Goal: Task Accomplishment & Management: Use online tool/utility

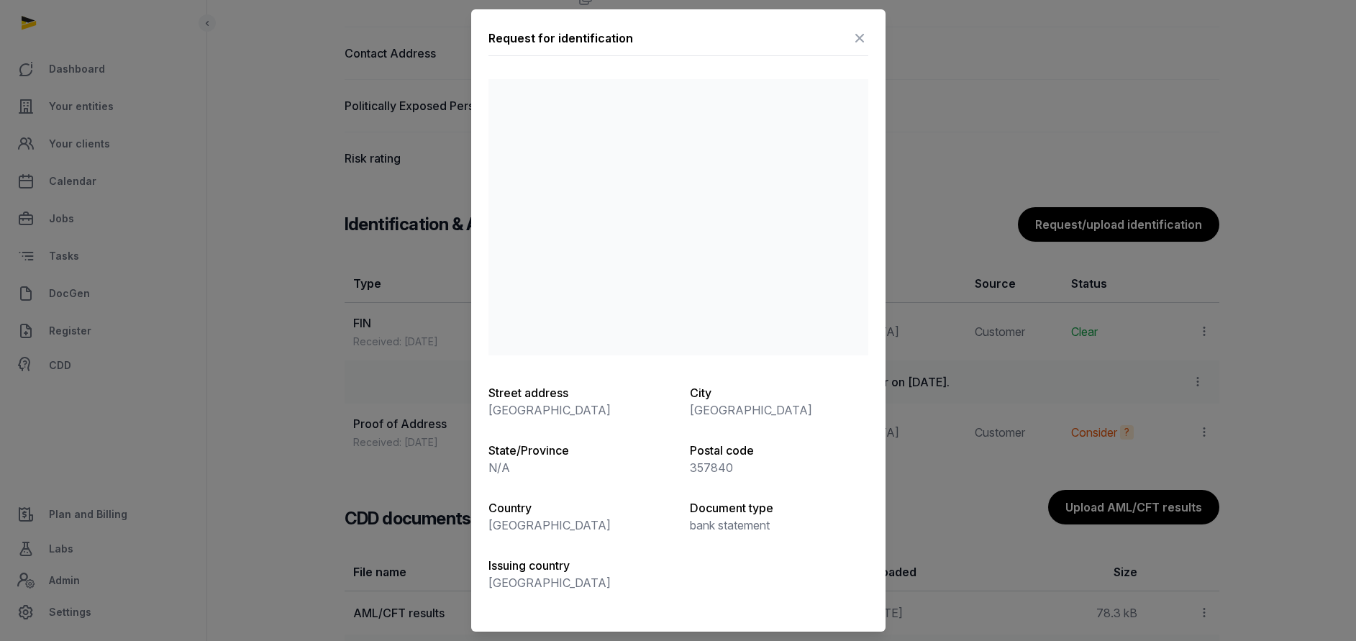
click at [862, 37] on icon at bounding box center [859, 38] width 17 height 23
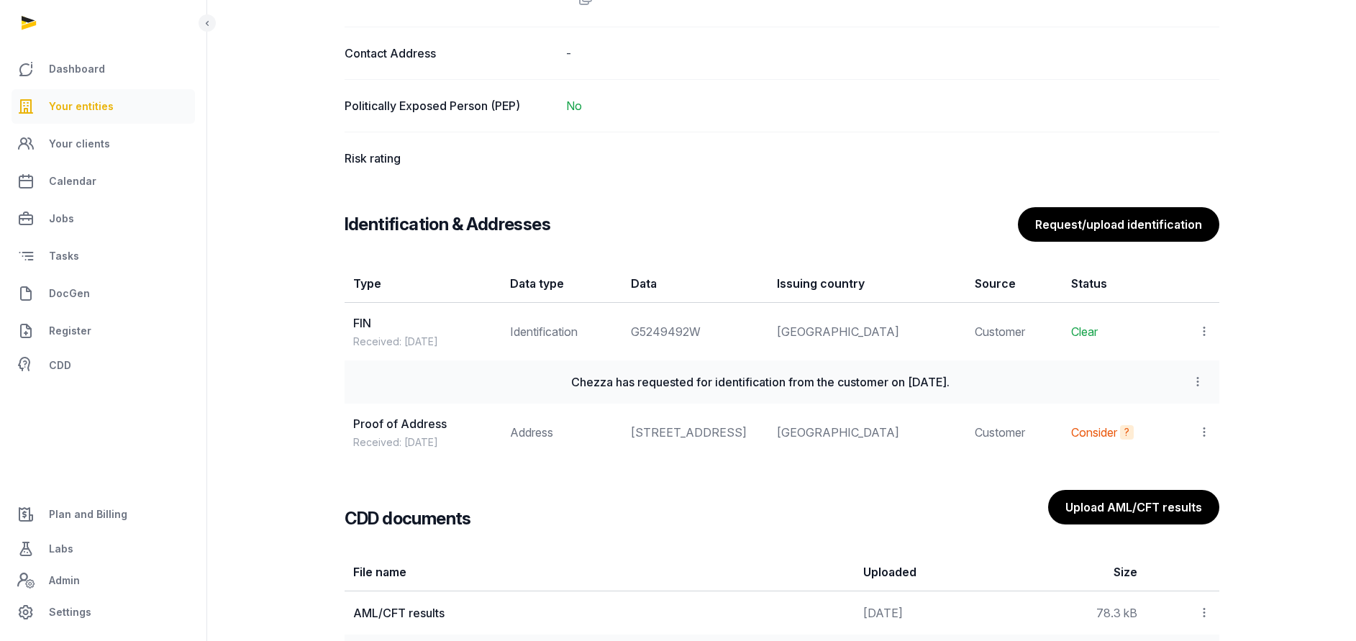
click at [109, 96] on link "Your entities" at bounding box center [103, 106] width 183 height 35
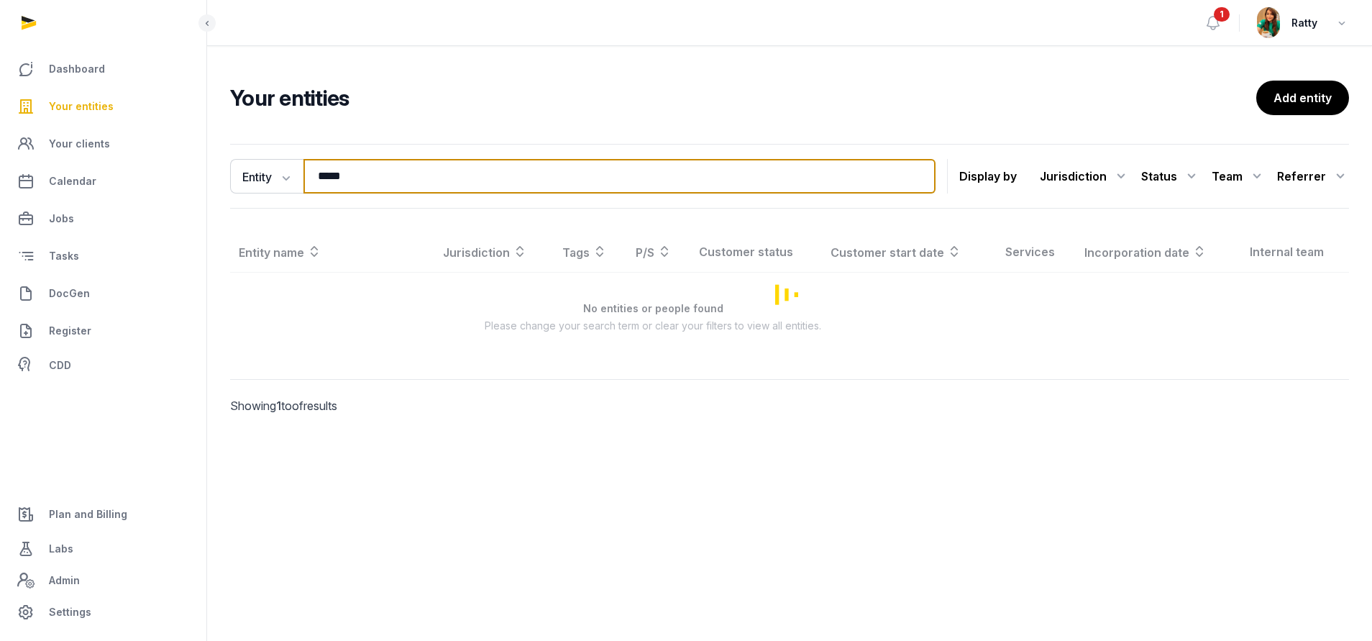
drag, startPoint x: 397, startPoint y: 171, endPoint x: -156, endPoint y: 140, distance: 554.1
click at [0, 140] on html "Dashboard Your entities Your clients Calendar Jobs Tasks DocGen Register CDD Pl…" at bounding box center [686, 320] width 1372 height 641
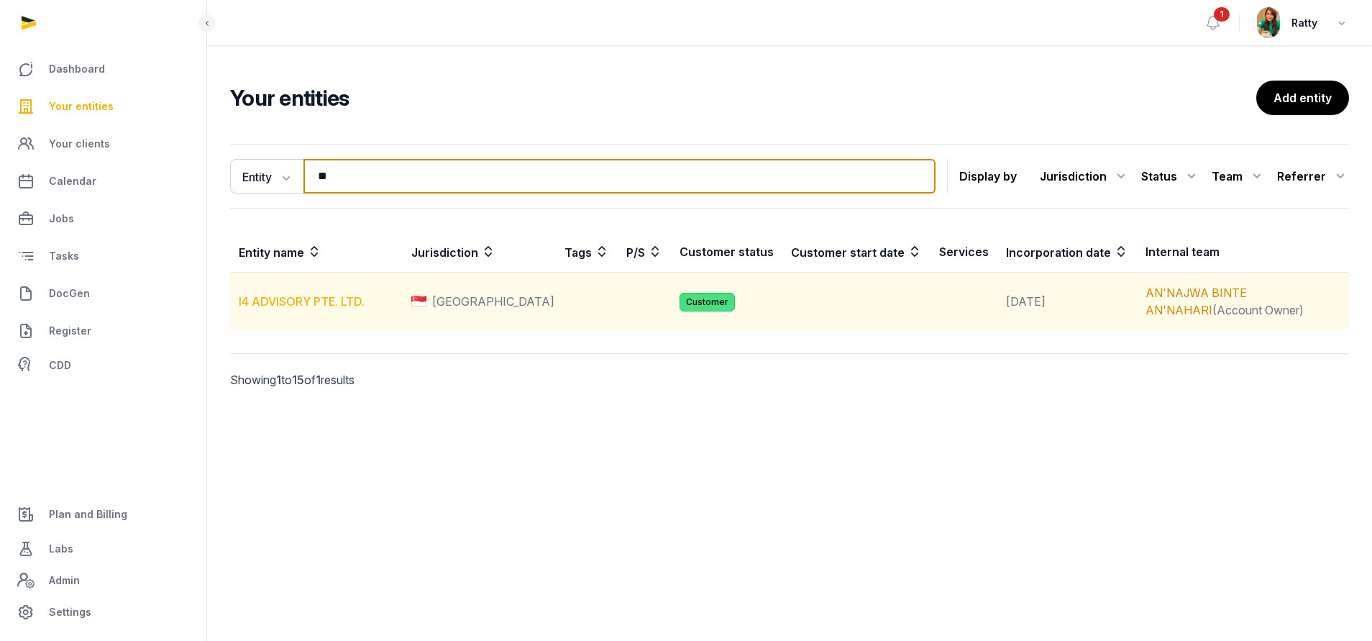
type input "**"
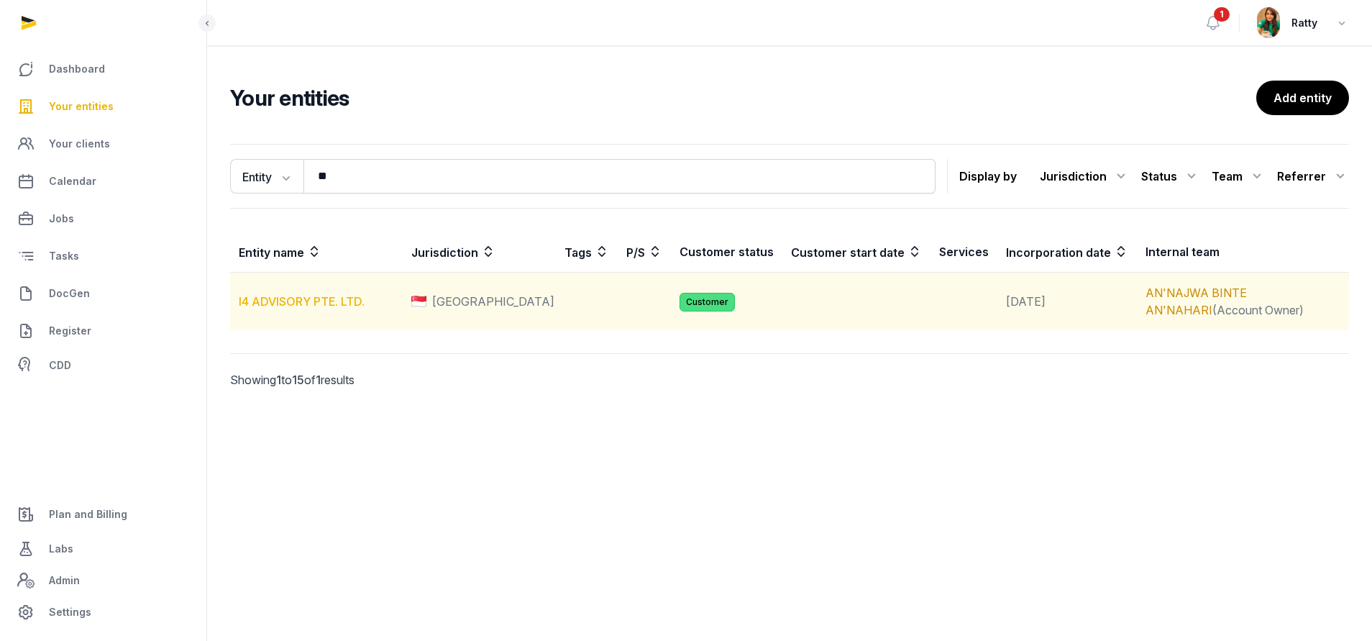
click at [256, 301] on link "I4 ADVISORY PTE. LTD." at bounding box center [302, 301] width 126 height 14
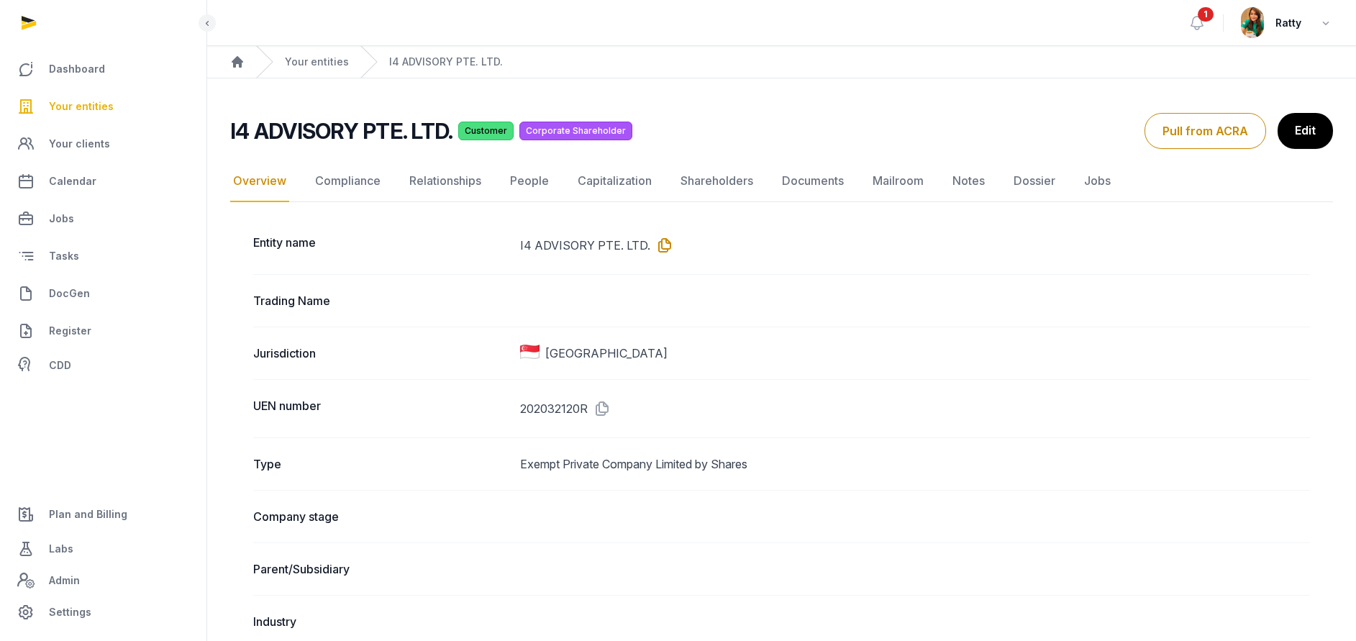
click at [666, 248] on icon at bounding box center [661, 245] width 23 height 23
click at [352, 176] on link "Compliance" at bounding box center [347, 181] width 71 height 42
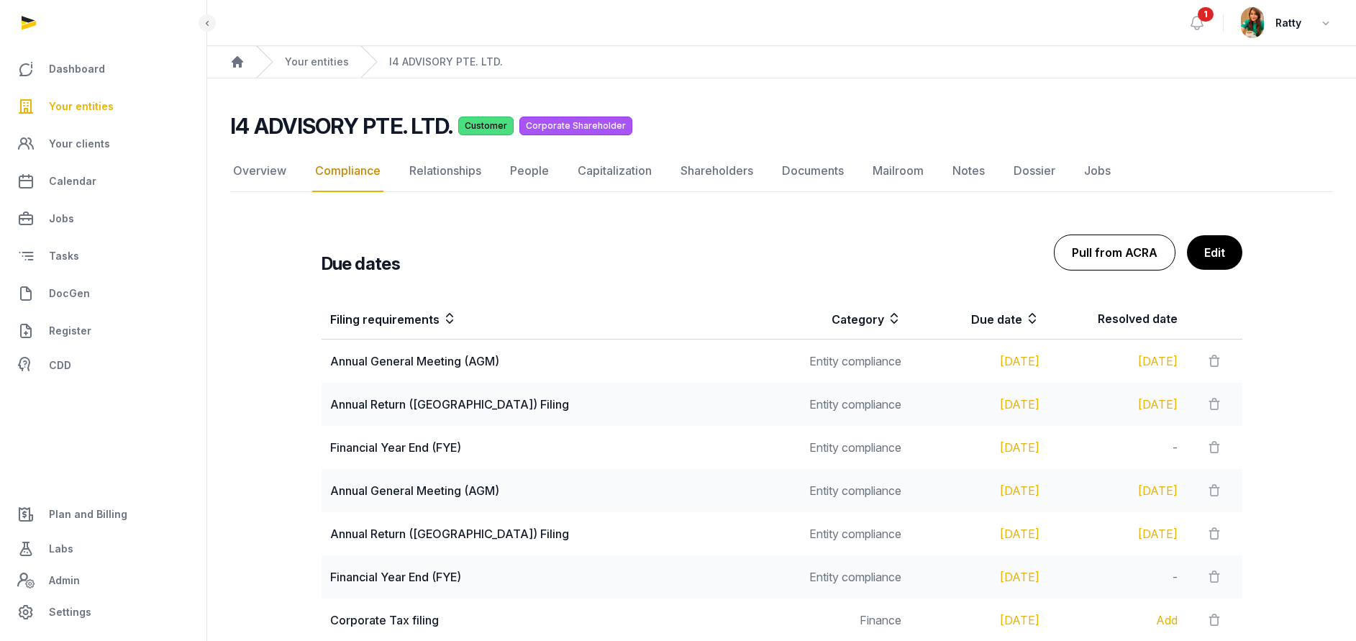
click at [1126, 252] on button "Pull from ACRA" at bounding box center [1115, 253] width 122 height 36
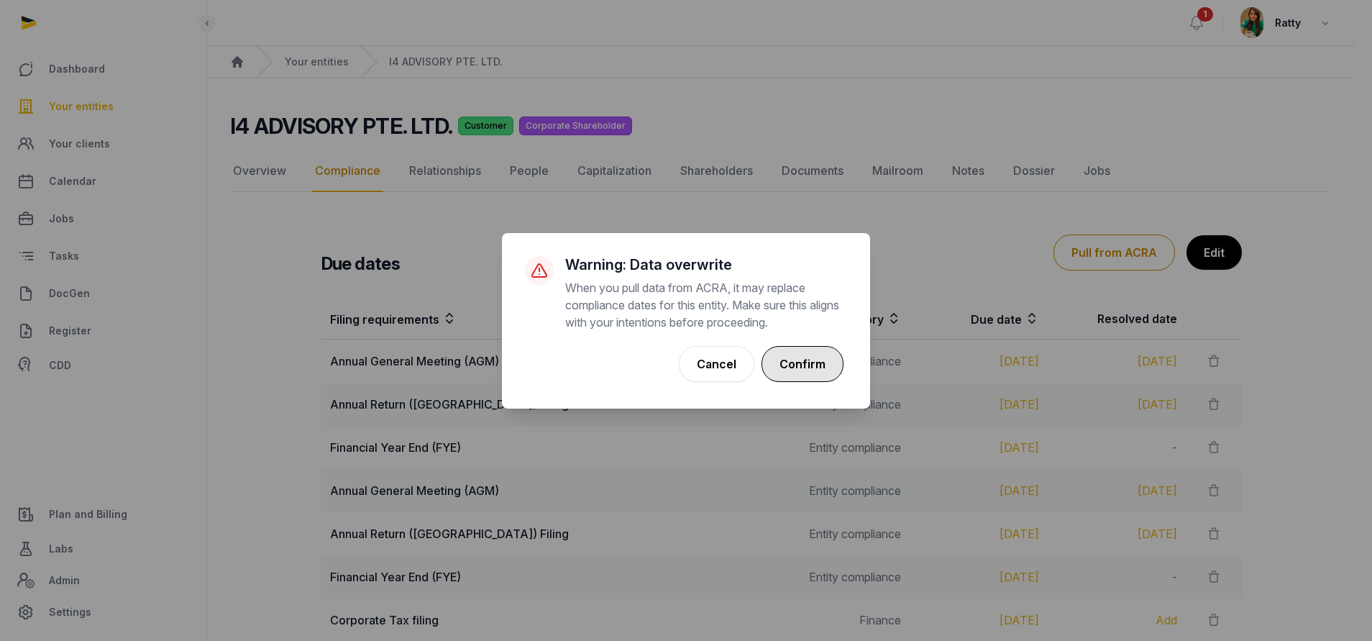
click at [791, 355] on button "Confirm" at bounding box center [803, 364] width 82 height 36
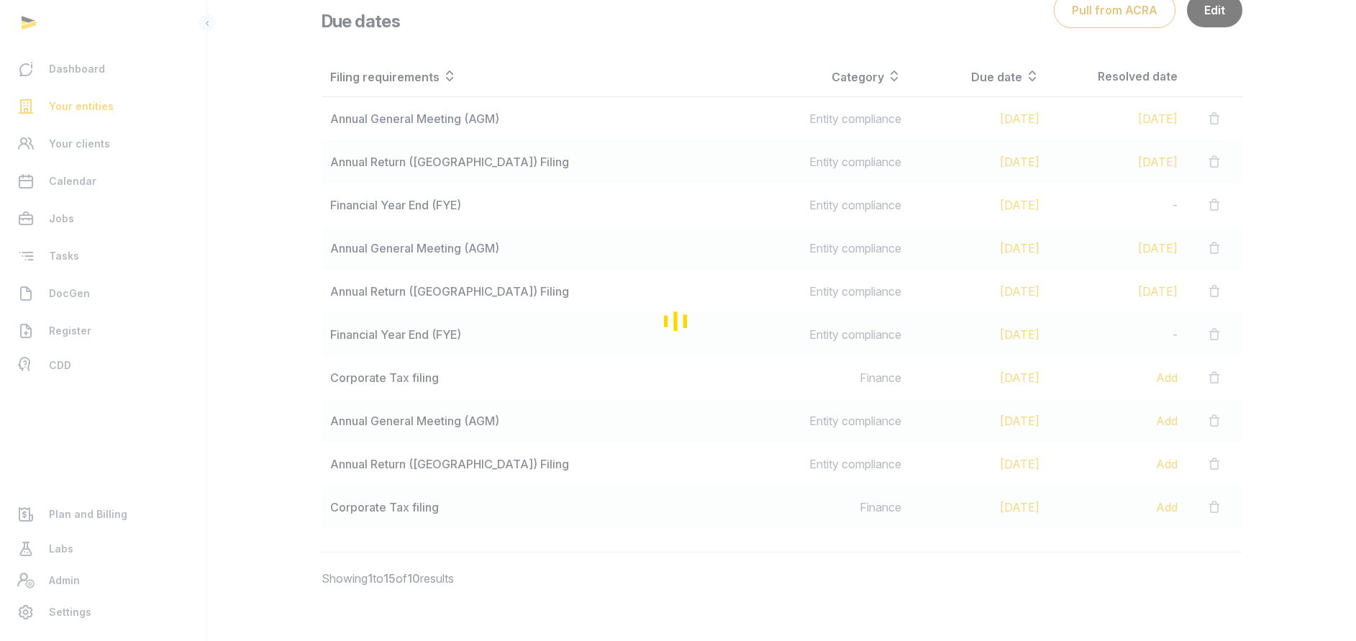
scroll to position [258, 0]
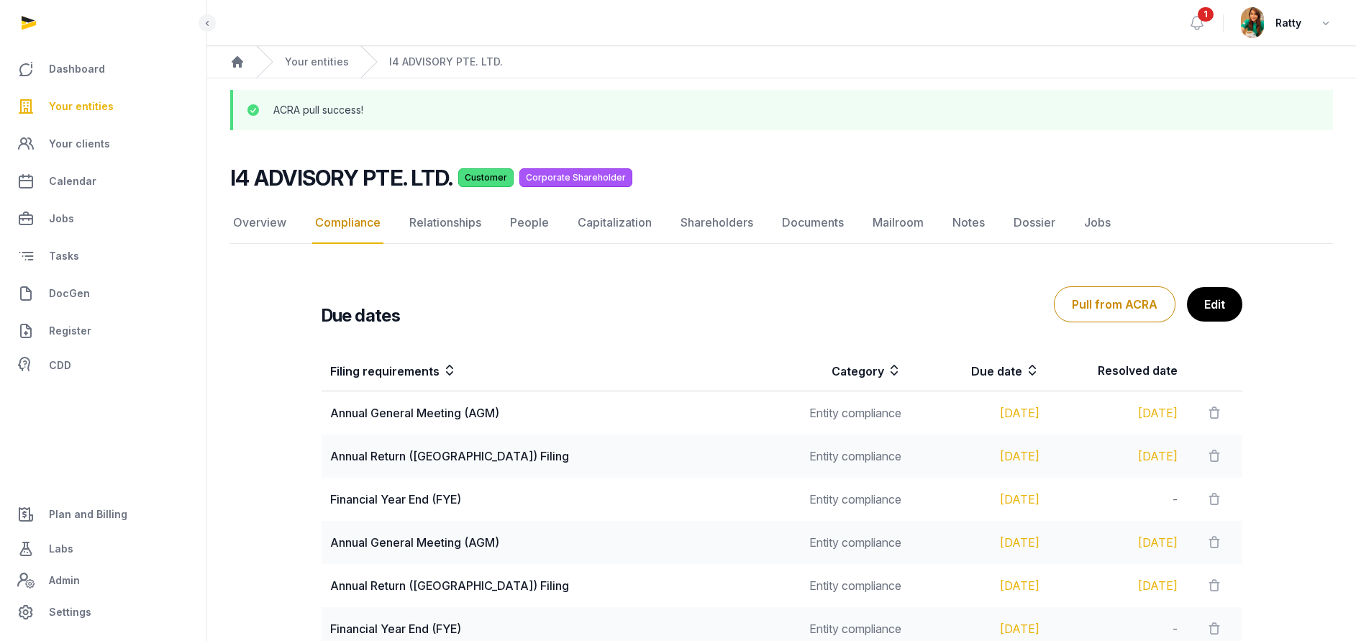
scroll to position [309, 0]
